Goal: Task Accomplishment & Management: Manage account settings

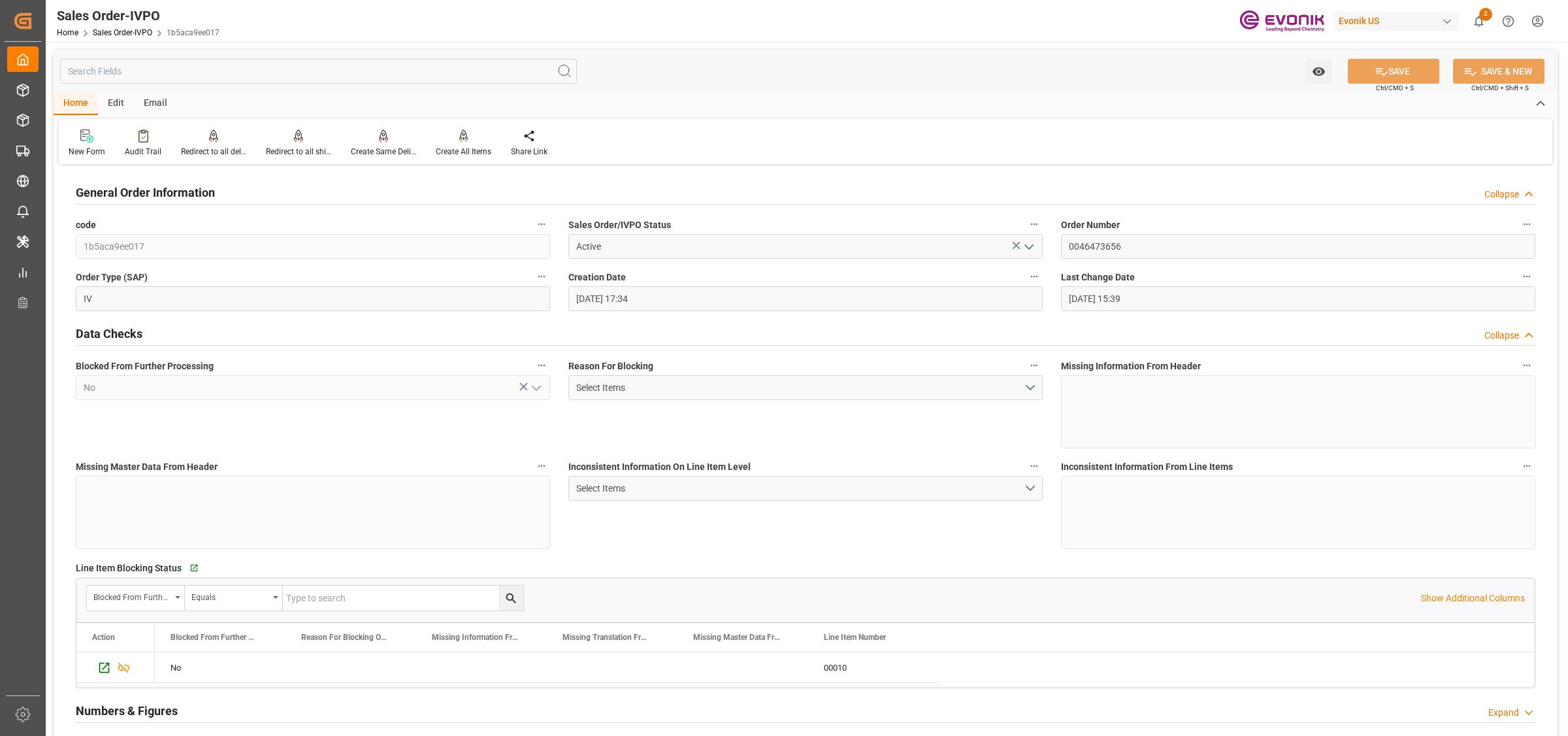
scroll to position [1879, 0]
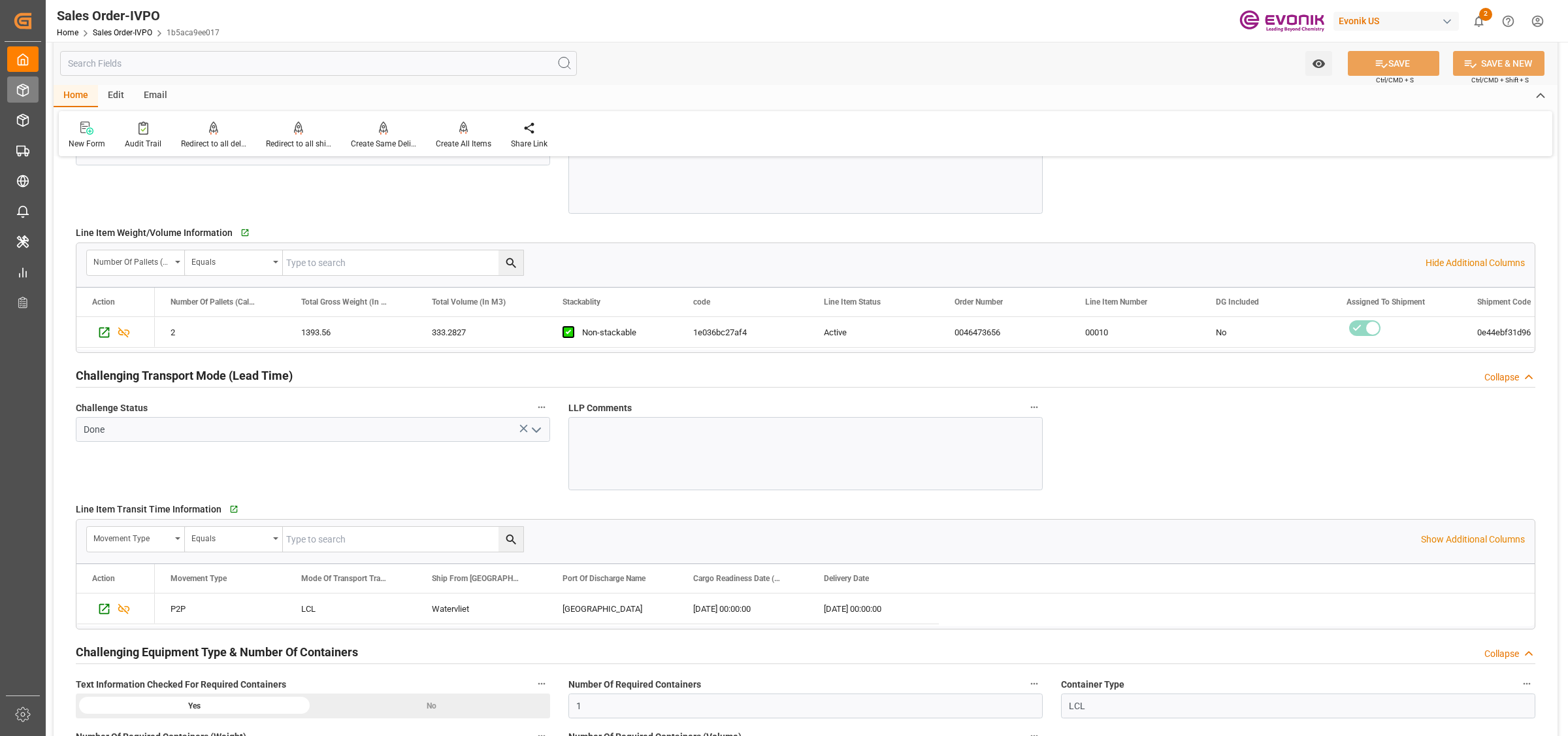
click at [27, 93] on icon at bounding box center [23, 90] width 11 height 12
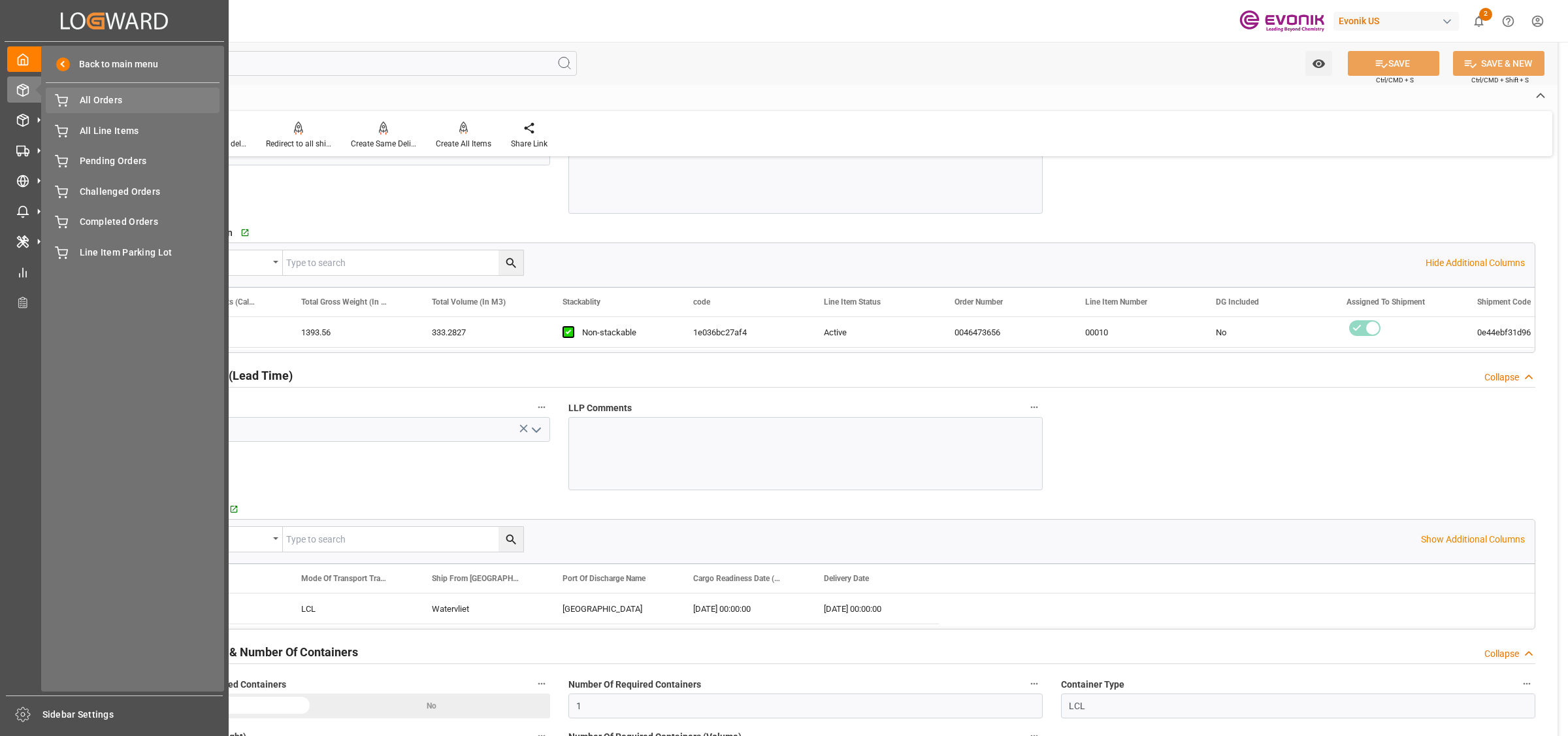
click at [99, 103] on span "All Orders" at bounding box center [150, 100] width 140 height 14
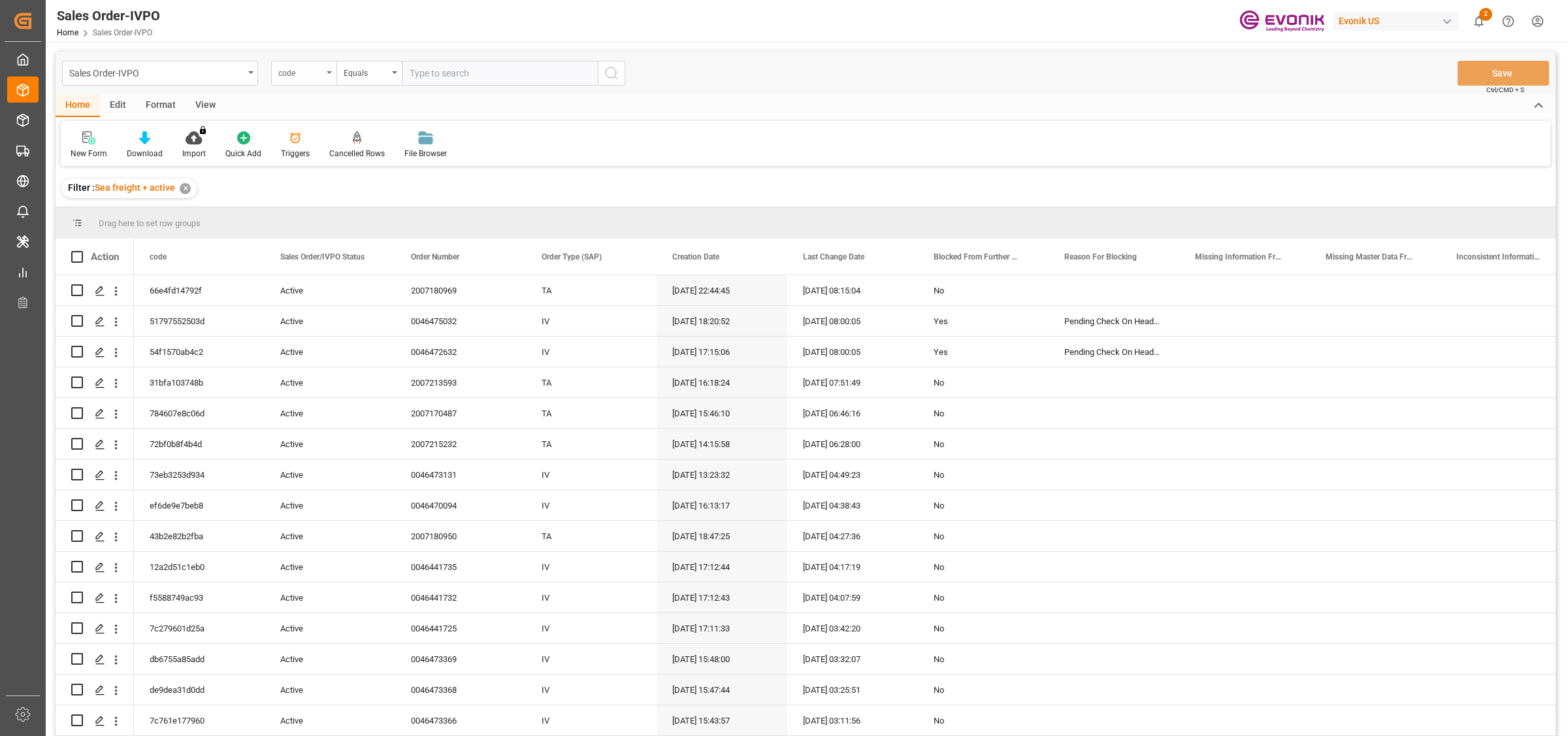
drag, startPoint x: 282, startPoint y: 71, endPoint x: 293, endPoint y: 76, distance: 12.1
click at [282, 71] on div "code" at bounding box center [301, 71] width 44 height 15
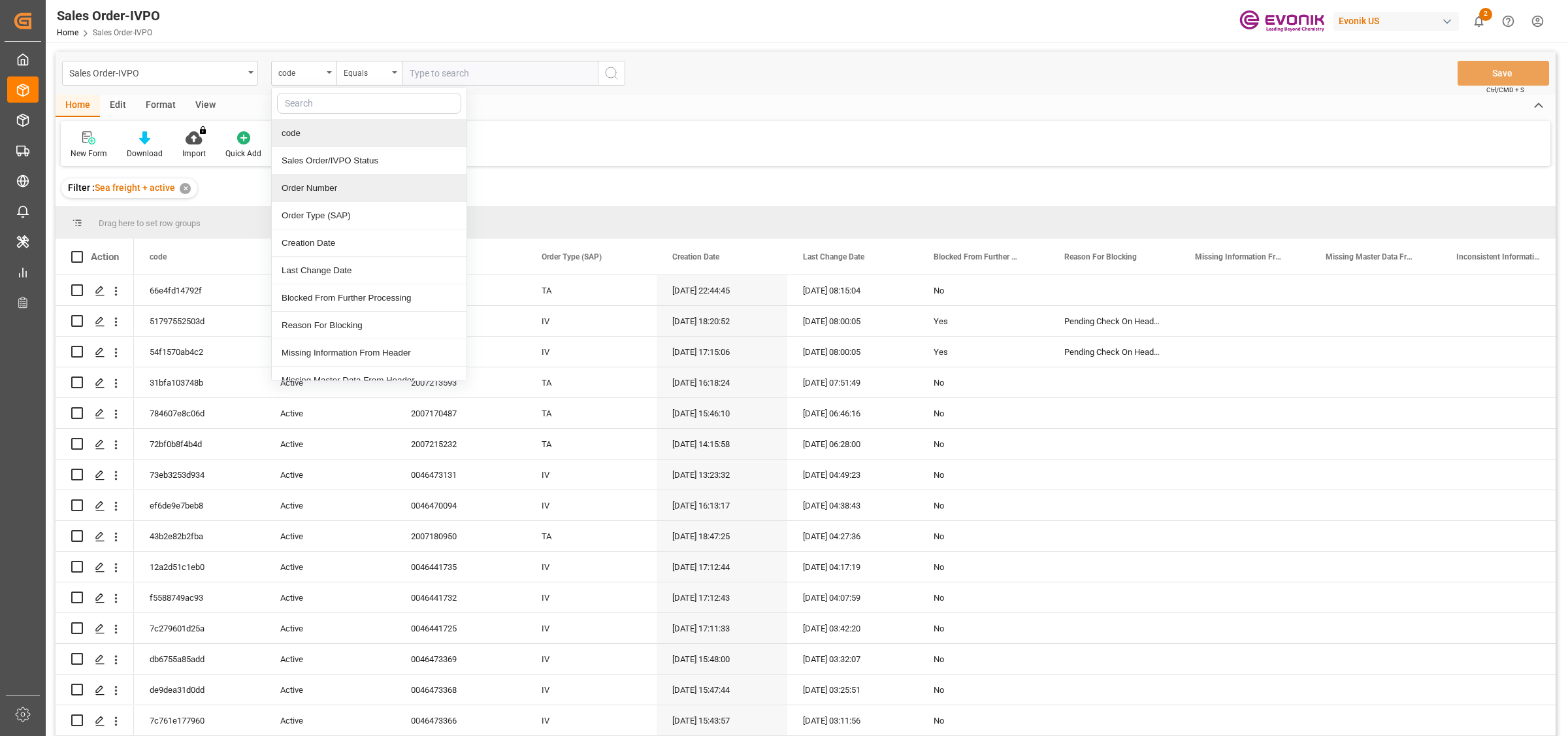
click at [297, 188] on div "Order Number" at bounding box center [369, 188] width 195 height 27
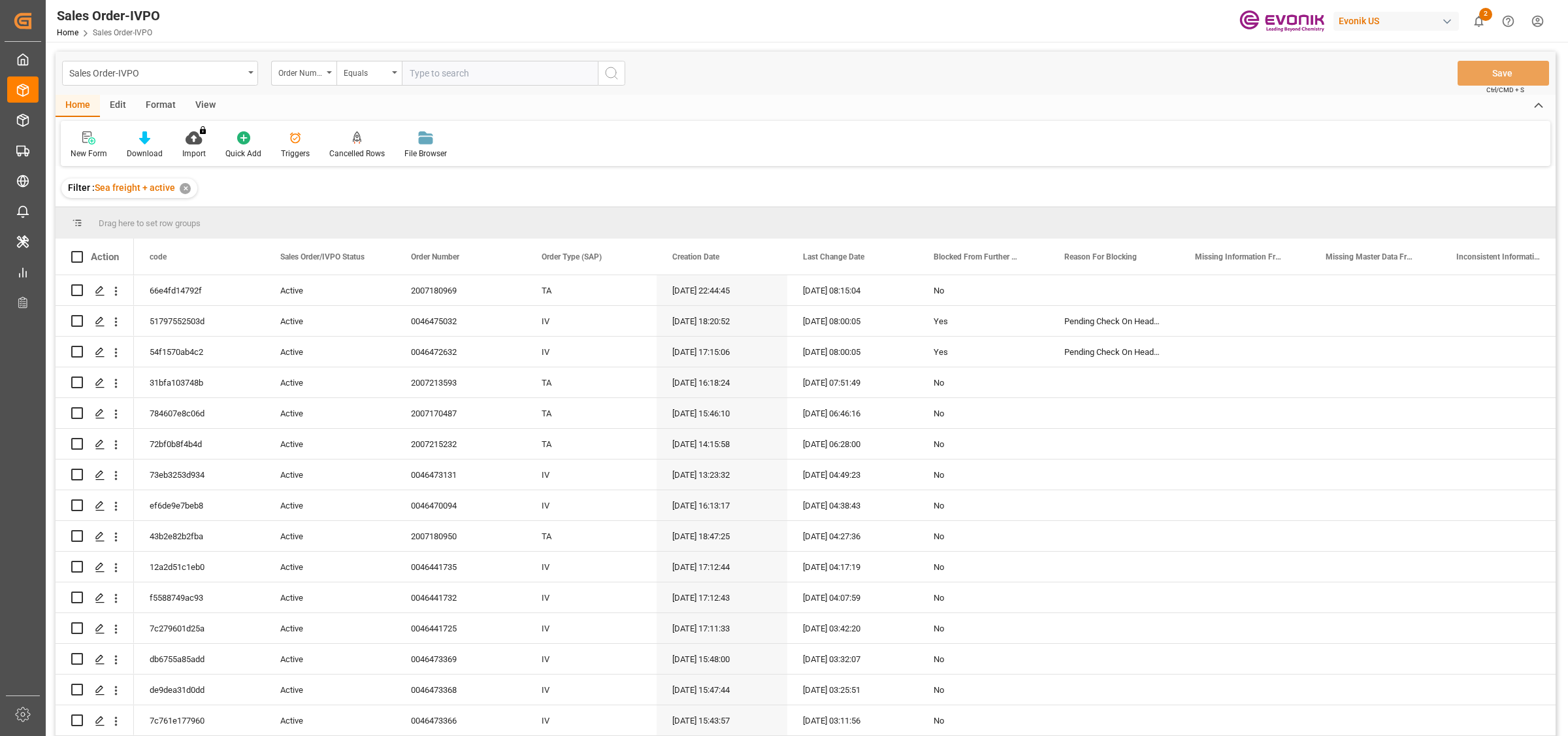
click at [426, 76] on input "text" at bounding box center [500, 73] width 196 height 25
paste input "0046470087"
type input "0046470087"
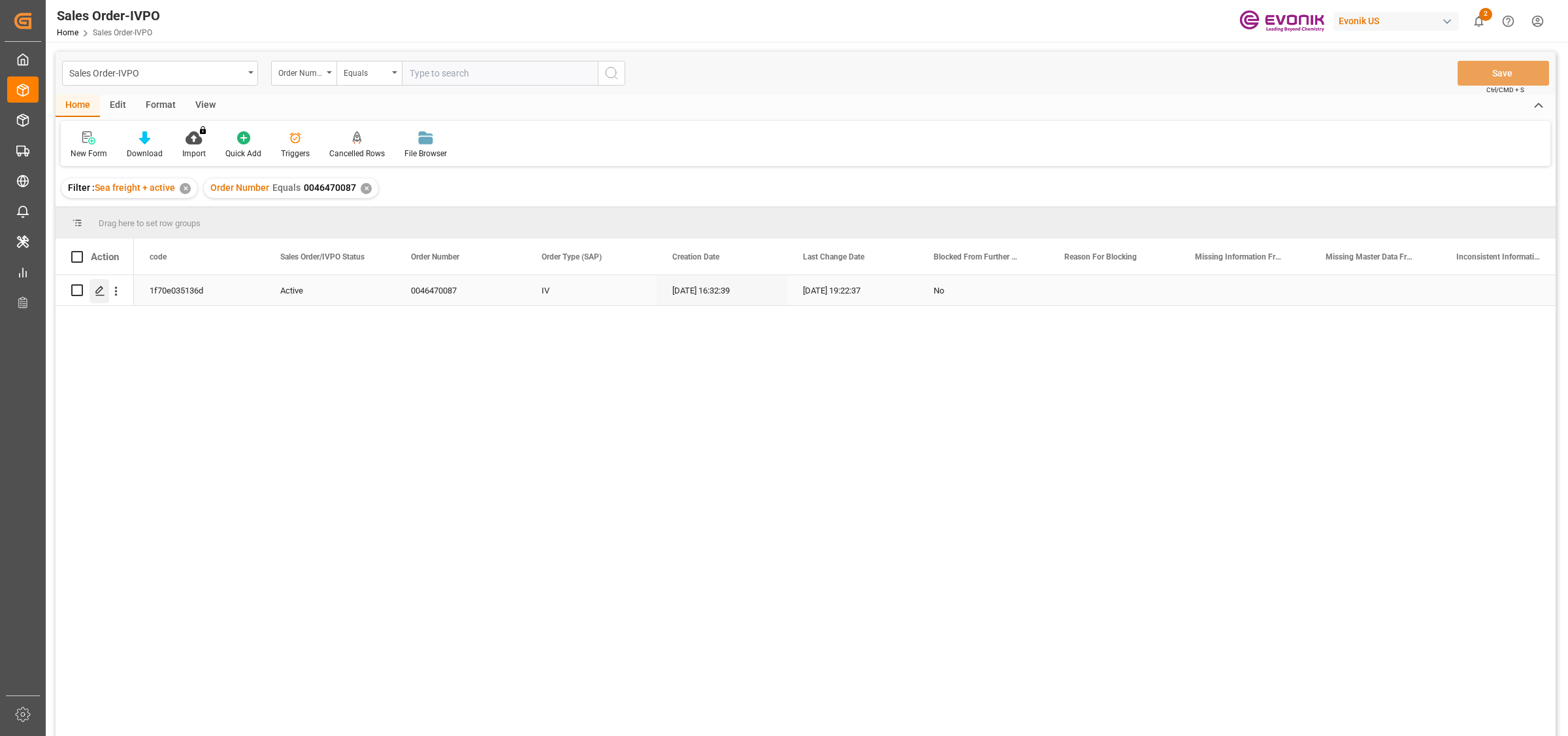
click at [100, 293] on icon "Press SPACE to select this row." at bounding box center [100, 291] width 10 height 10
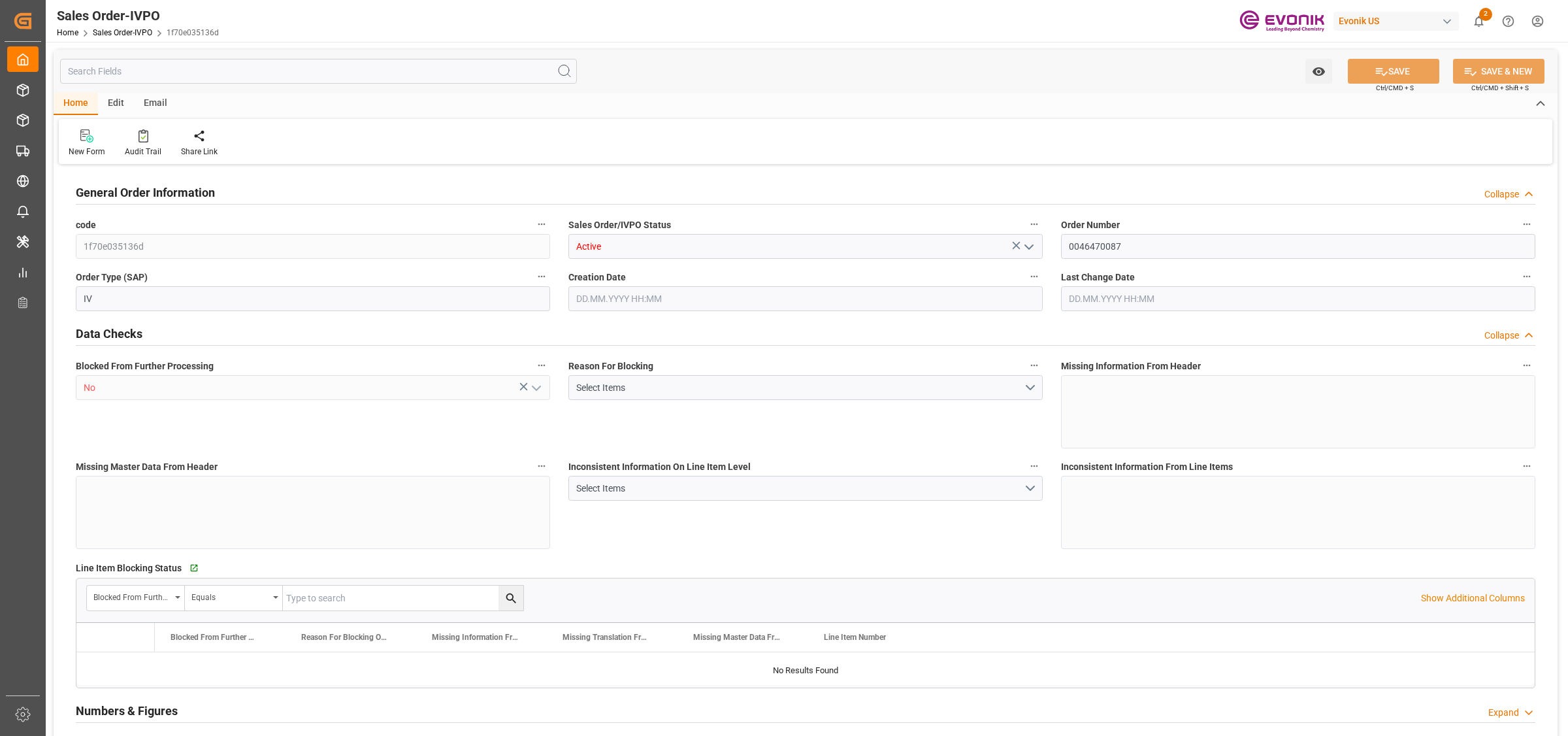
type input "GBLGP"
type input "+44 (0) 161 2304357Fax No.:"
type input "0"
type input "1"
type input "2"
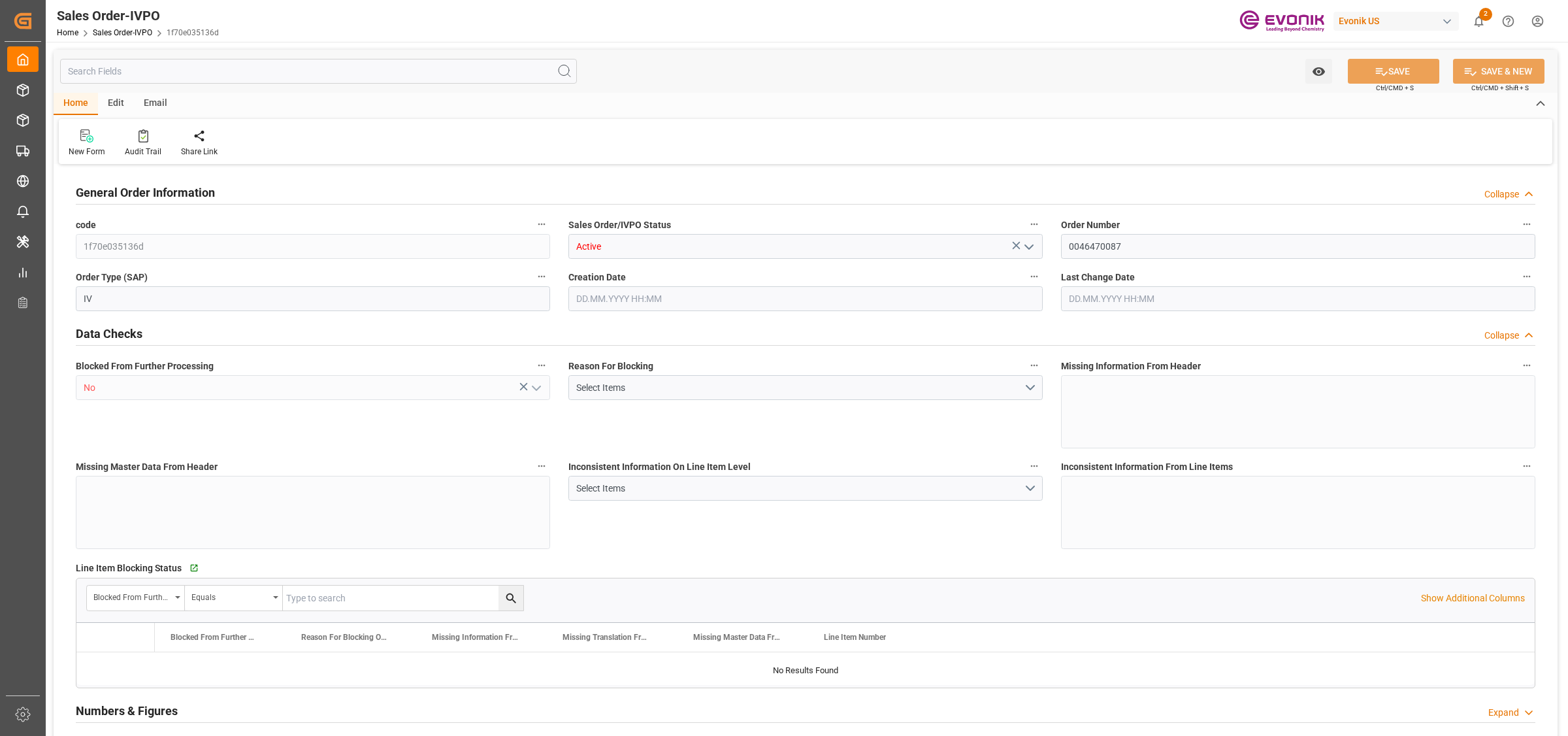
type input "2"
type input "18774"
type input "50.112"
type input "17000"
type input "30"
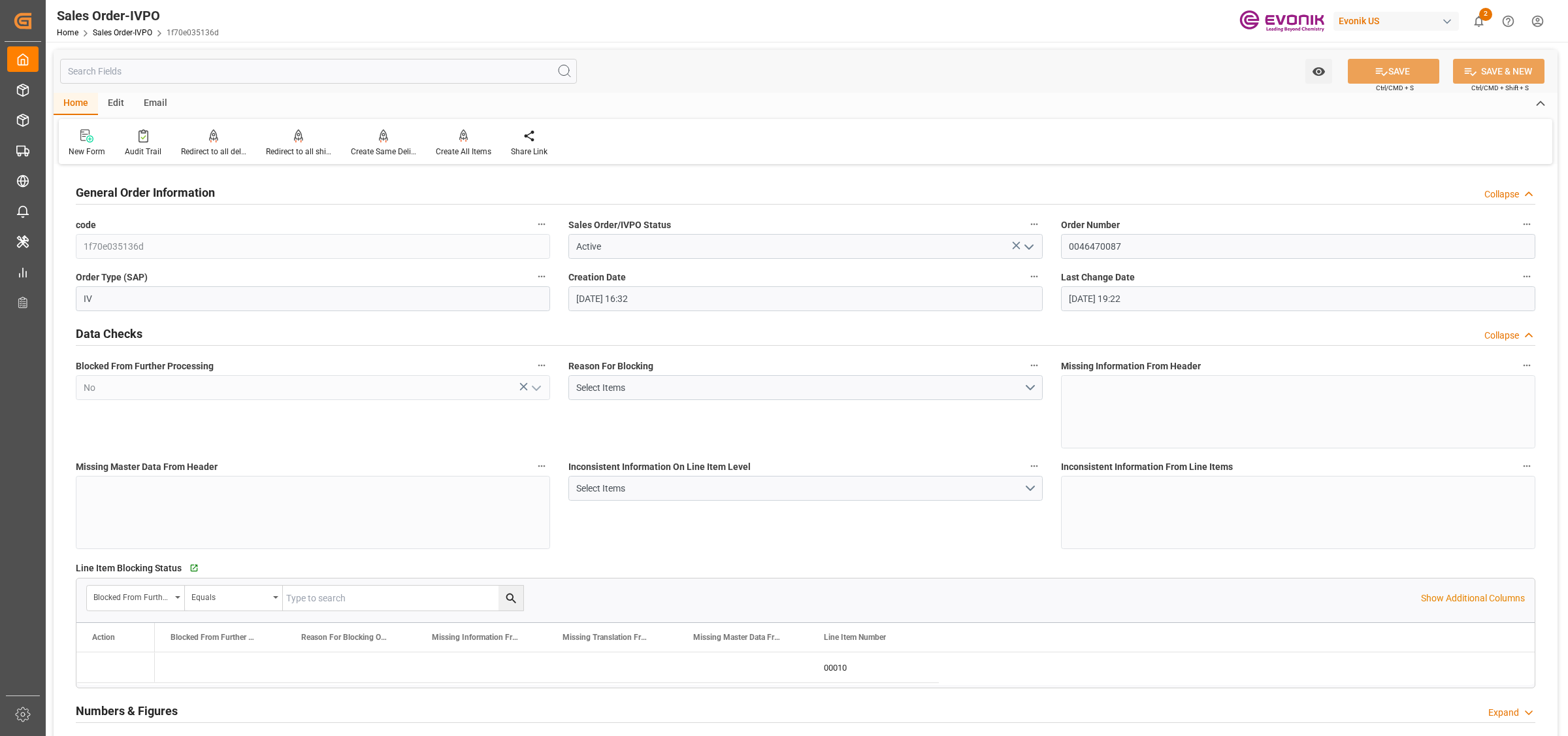
type input "[DATE] 16:32"
type input "[DATE] 19:22"
type input "+44 (0) 161 2304357Fax No.:"
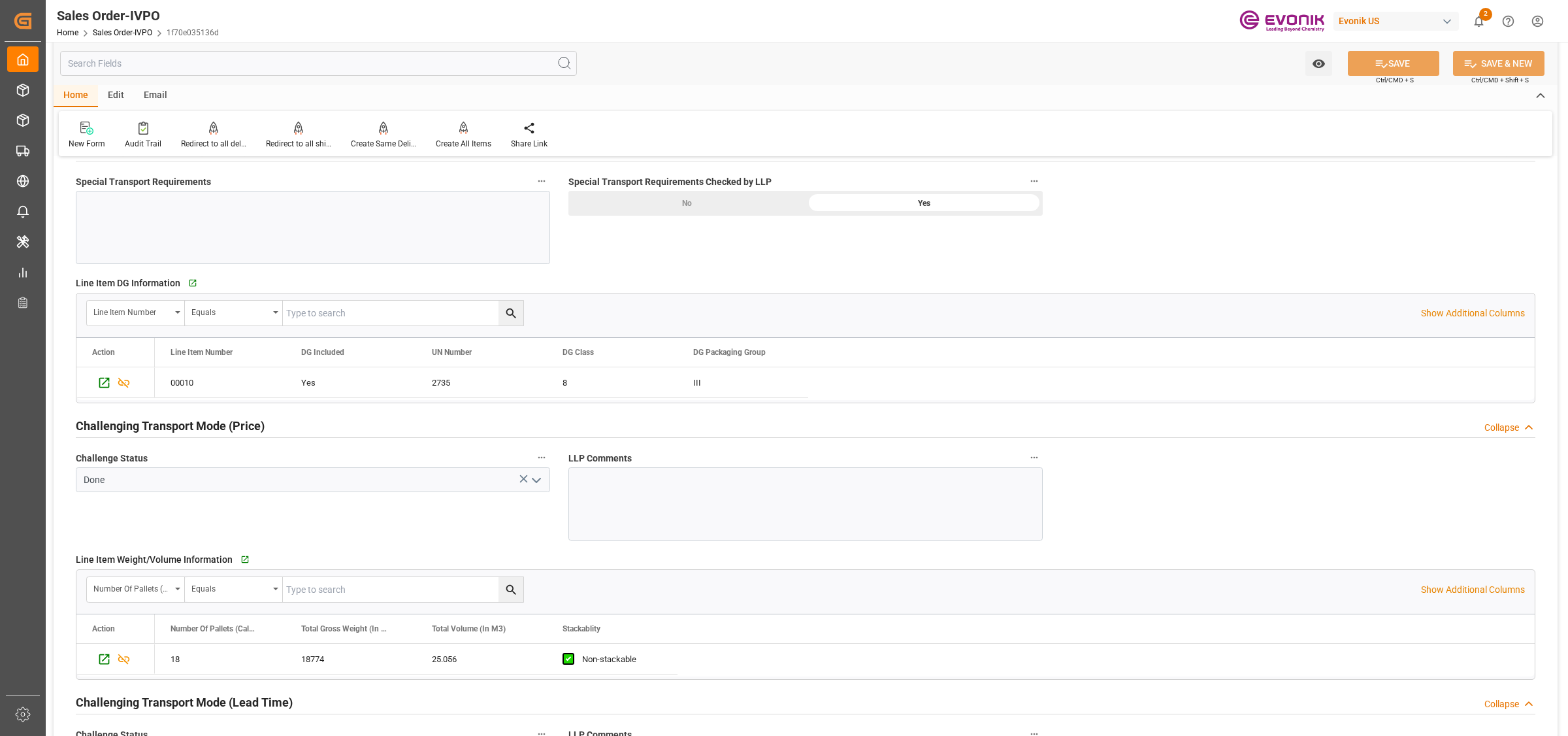
scroll to position [1961, 0]
